Goal: Transaction & Acquisition: Purchase product/service

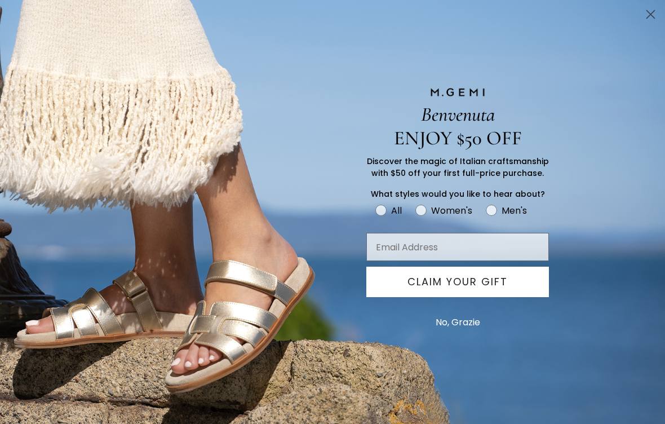
click at [424, 212] on circle "FULLSCREEN Form" at bounding box center [420, 210] width 11 height 11
click at [375, 203] on input "Women's" at bounding box center [375, 202] width 1 height 1
radio input "true"
click at [424, 216] on icon "FULLSCREEN Form" at bounding box center [420, 210] width 11 height 11
click at [375, 203] on input "Women's" at bounding box center [375, 202] width 1 height 1
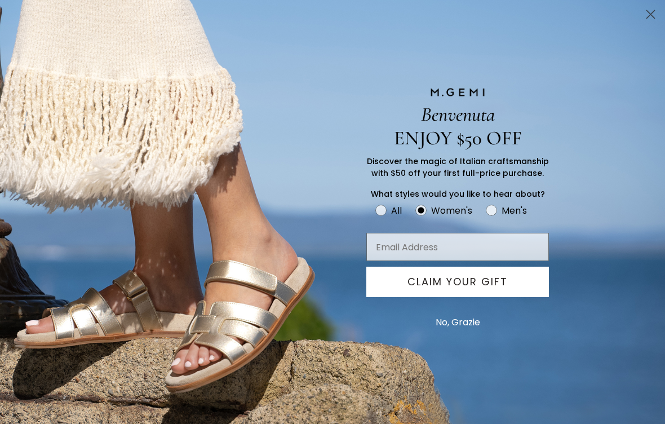
click at [470, 246] on input "Email Address" at bounding box center [457, 247] width 183 height 28
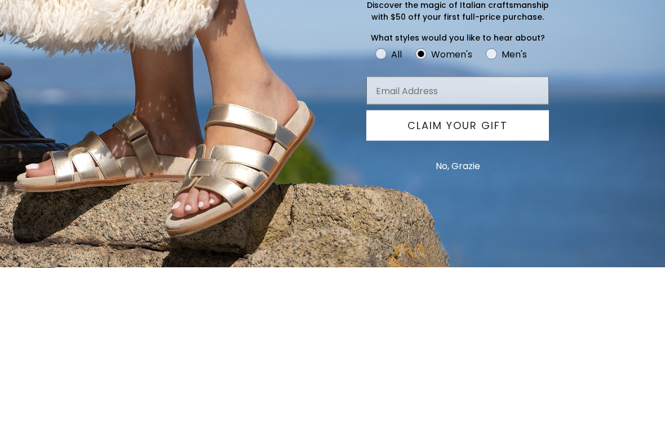
type input "[EMAIL_ADDRESS][DOMAIN_NAME]"
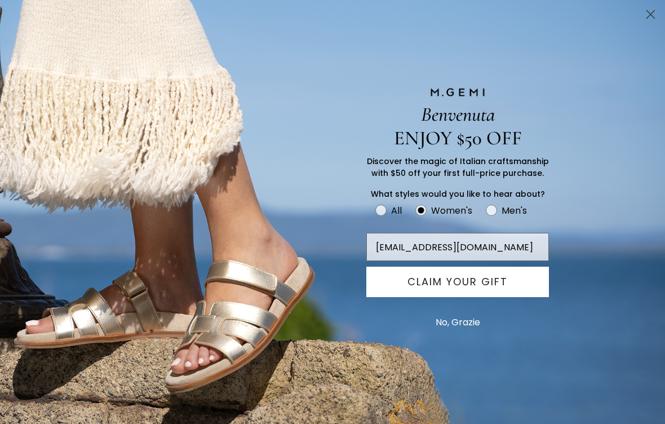
click at [492, 284] on button "CLAIM YOUR GIFT" at bounding box center [457, 282] width 183 height 30
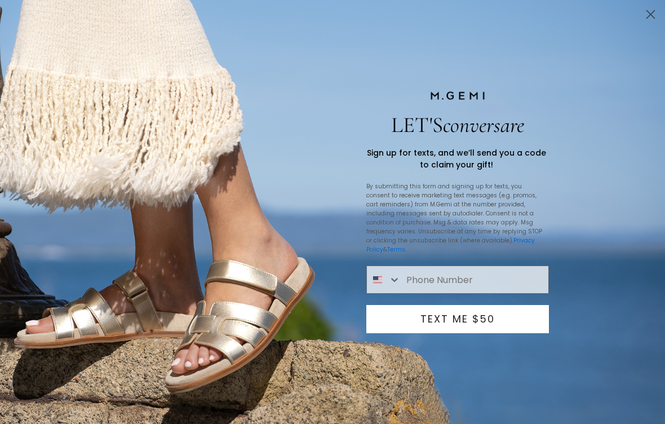
click at [432, 277] on input "Phone Number" at bounding box center [475, 279] width 148 height 27
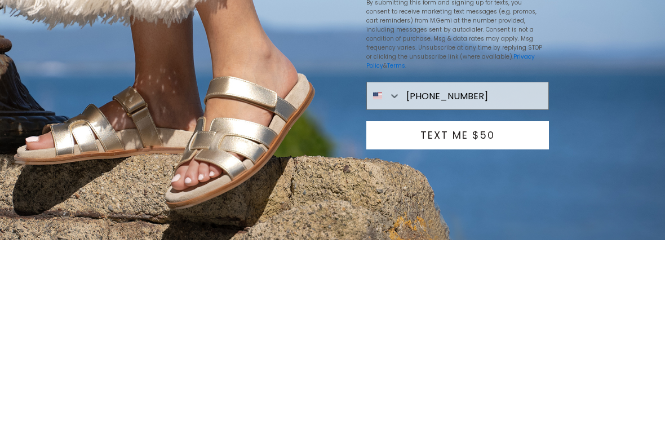
type input "[PHONE_NUMBER]"
click at [511, 305] on button "TEXT ME $50" at bounding box center [457, 319] width 183 height 28
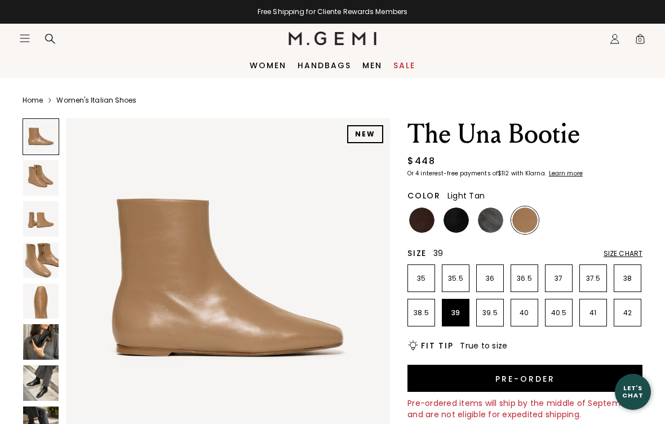
click at [454, 314] on p "39" at bounding box center [455, 312] width 26 height 9
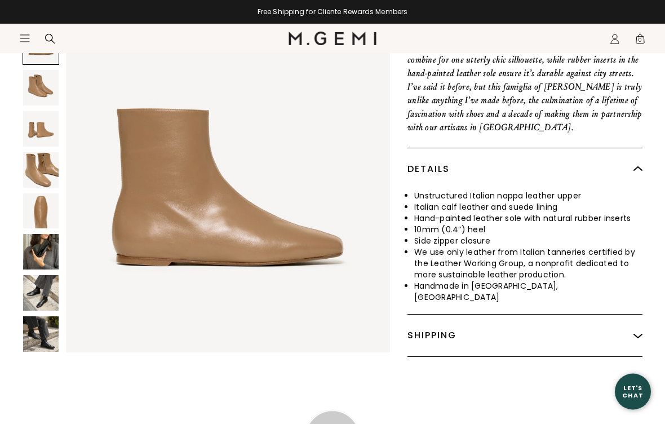
scroll to position [487, 0]
click at [51, 326] on img at bounding box center [41, 335] width 36 height 36
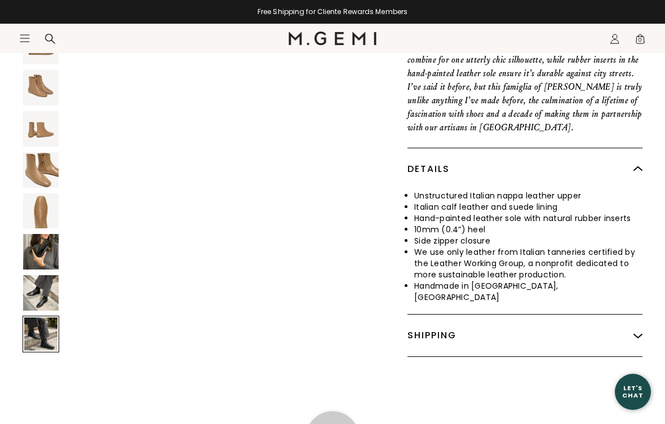
scroll to position [2348, 0]
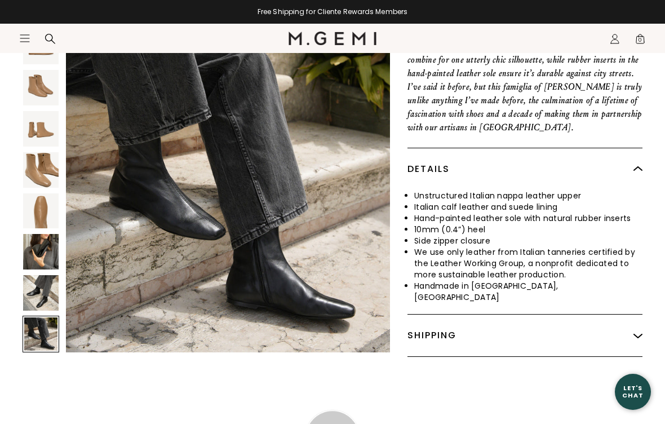
click at [50, 293] on img at bounding box center [41, 294] width 36 height 36
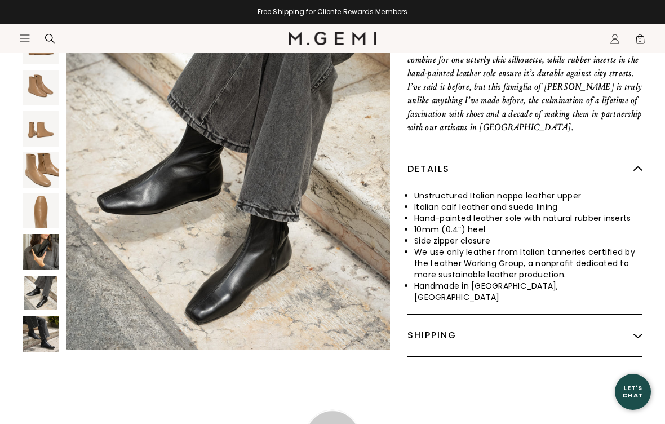
scroll to position [2012, 0]
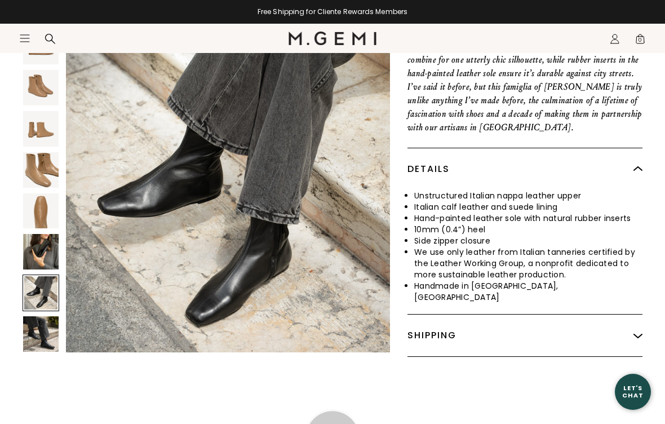
click at [47, 251] on img at bounding box center [41, 252] width 36 height 36
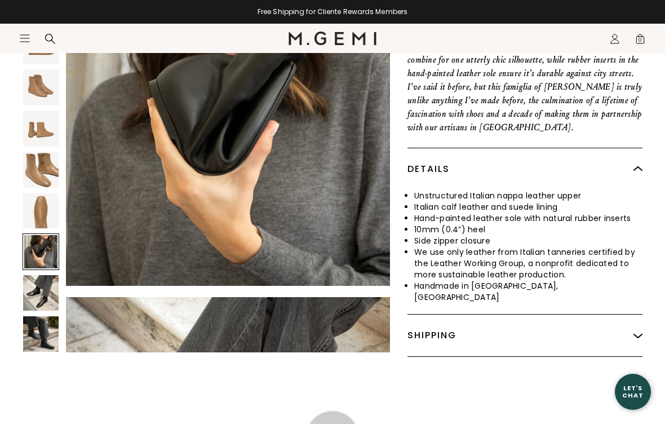
scroll to position [1677, 0]
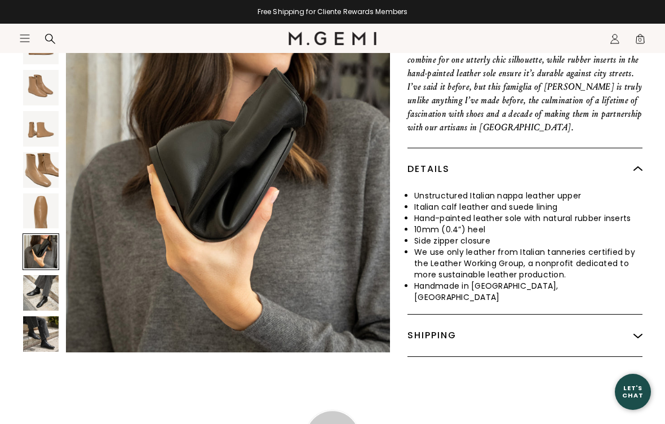
click at [48, 203] on img at bounding box center [41, 211] width 36 height 36
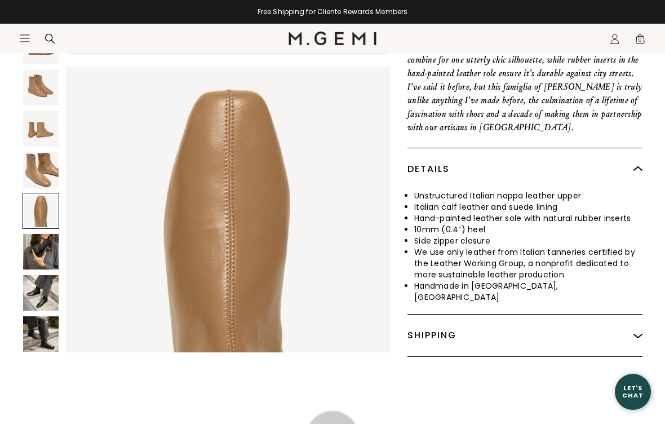
scroll to position [1303, 0]
click at [50, 166] on img at bounding box center [41, 170] width 36 height 36
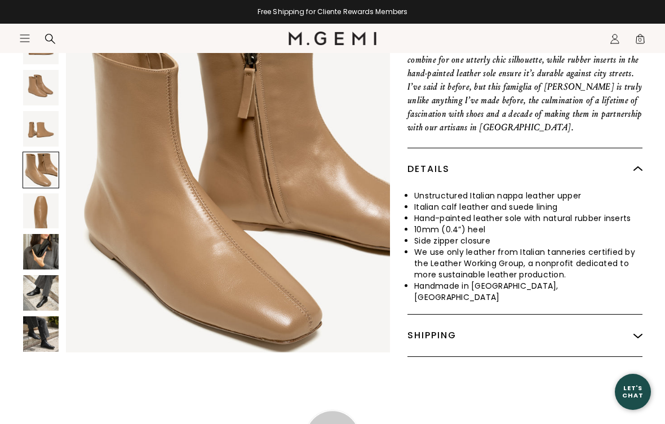
scroll to position [1001, 0]
click at [54, 125] on img at bounding box center [41, 129] width 36 height 36
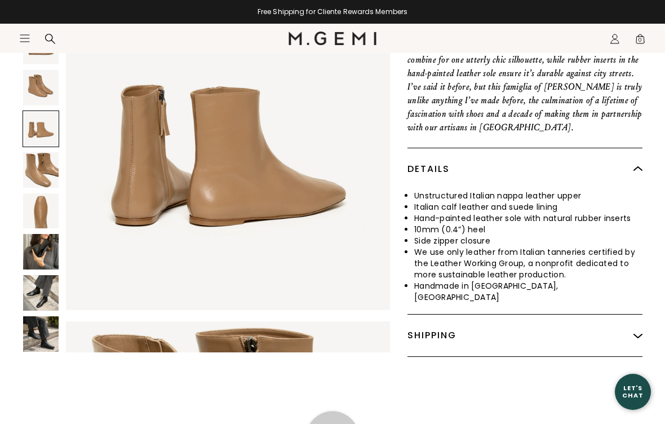
scroll to position [671, 0]
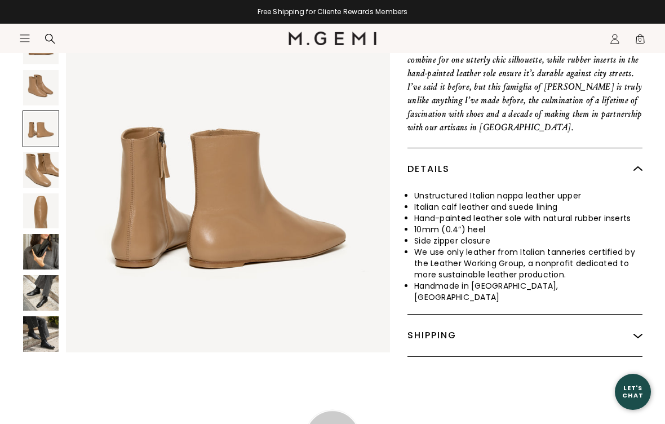
click at [46, 84] on img at bounding box center [41, 88] width 36 height 36
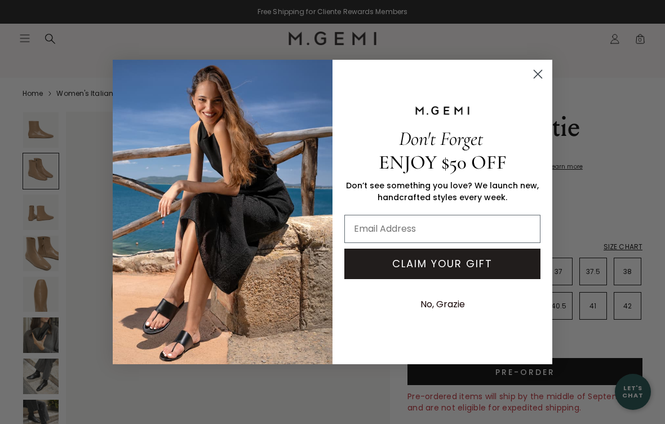
scroll to position [0, 0]
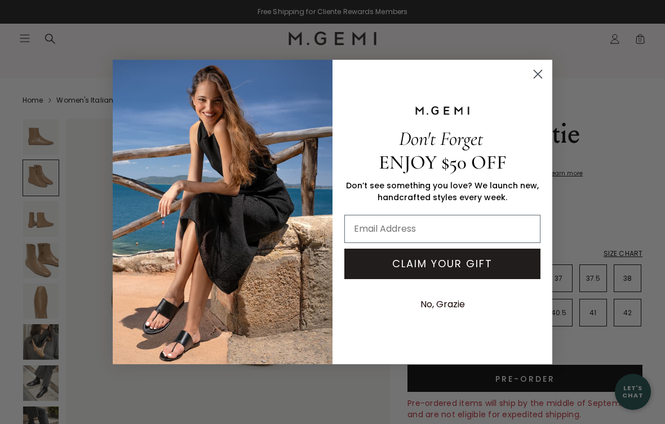
click at [541, 70] on circle "Close dialog" at bounding box center [538, 74] width 19 height 19
